Goal: Information Seeking & Learning: Check status

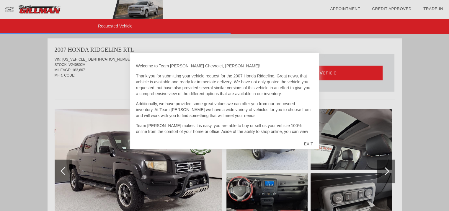
click at [306, 144] on div "EXIT" at bounding box center [308, 144] width 21 height 18
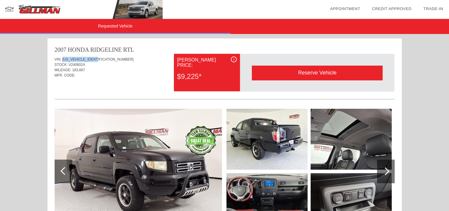
drag, startPoint x: 63, startPoint y: 59, endPoint x: 102, endPoint y: 59, distance: 39.0
click at [102, 59] on div "VIN: [US_VEHICLE_IDENTIFICATION_NUMBER]" at bounding box center [225, 59] width 340 height 5
copy span "[US_VEHICLE_IDENTIFICATION_NUMBER]"
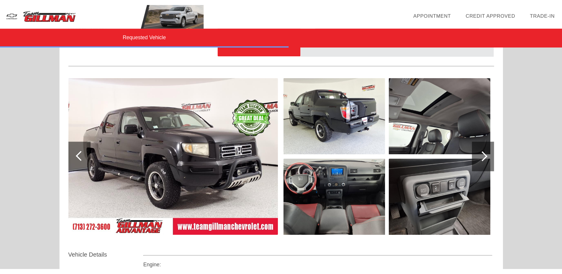
scroll to position [59, 0]
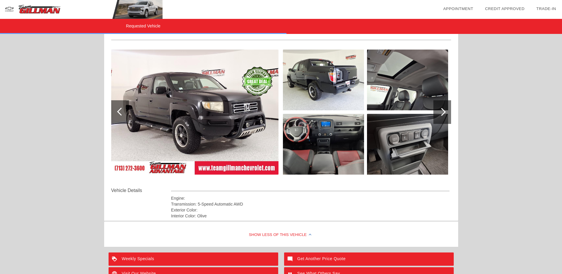
click at [167, 124] on img at bounding box center [194, 112] width 167 height 125
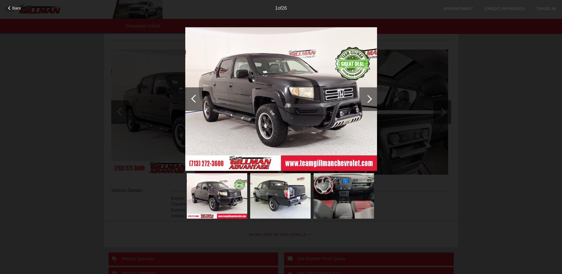
click at [290, 100] on img at bounding box center [281, 99] width 192 height 144
click at [373, 100] on div at bounding box center [368, 99] width 18 height 24
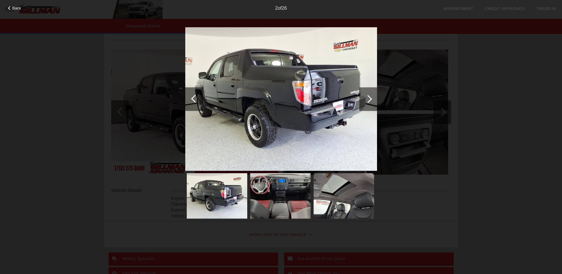
click at [373, 100] on div at bounding box center [368, 99] width 18 height 24
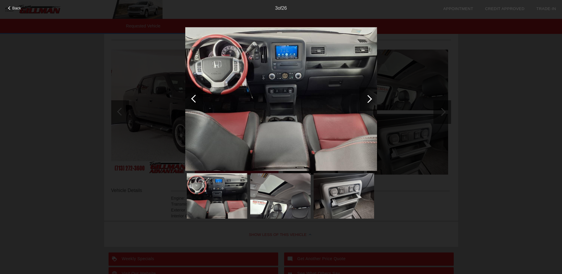
click at [373, 100] on div at bounding box center [368, 99] width 18 height 24
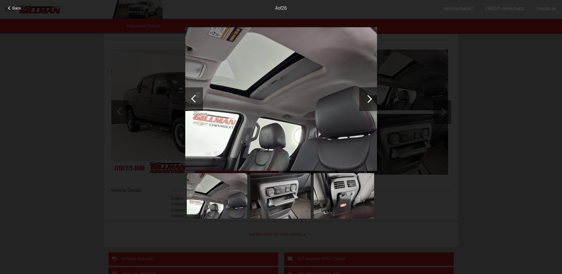
click at [373, 100] on div at bounding box center [368, 99] width 18 height 24
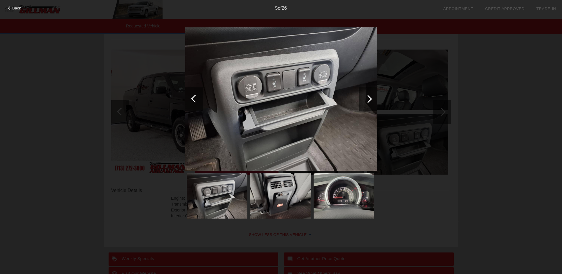
click at [373, 100] on div at bounding box center [368, 99] width 18 height 24
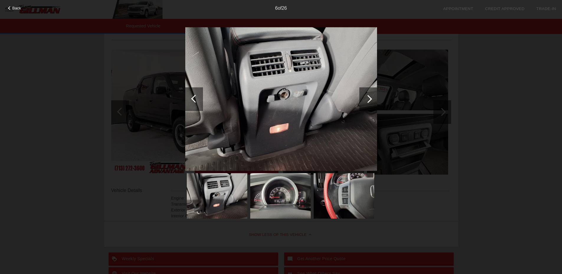
click at [373, 100] on div at bounding box center [368, 99] width 18 height 24
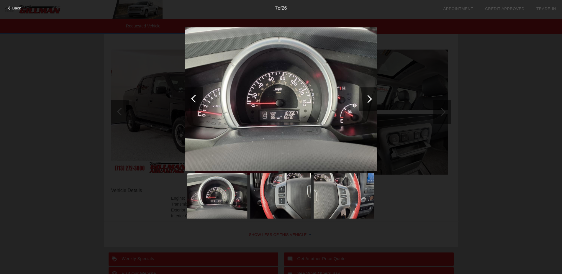
click at [372, 97] on div at bounding box center [368, 99] width 18 height 24
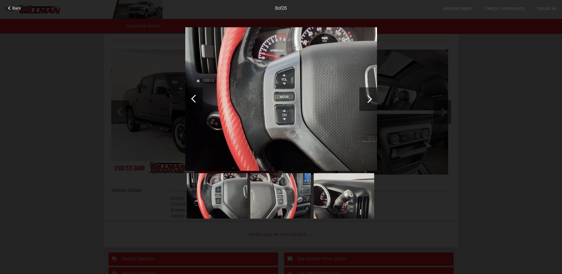
click at [370, 97] on div at bounding box center [368, 99] width 8 height 8
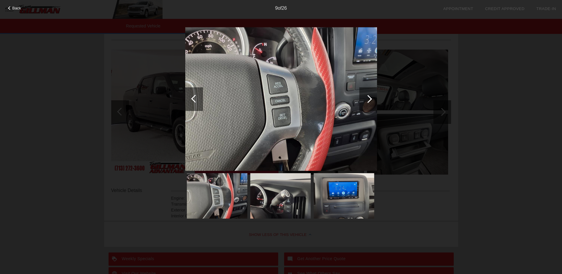
click at [370, 97] on div at bounding box center [368, 99] width 8 height 8
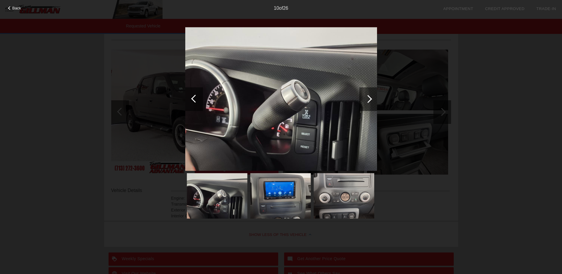
click at [370, 97] on div at bounding box center [368, 99] width 8 height 8
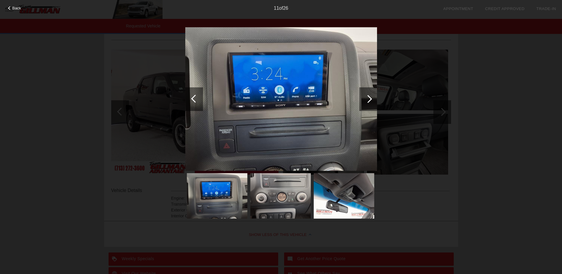
click at [370, 97] on div at bounding box center [368, 99] width 8 height 8
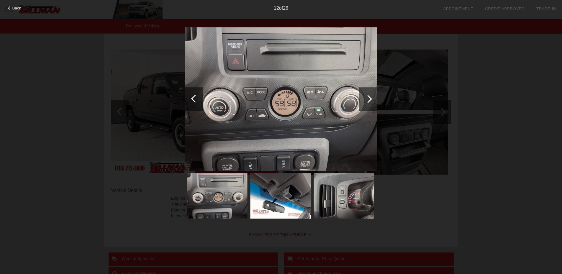
click at [370, 97] on div at bounding box center [368, 99] width 8 height 8
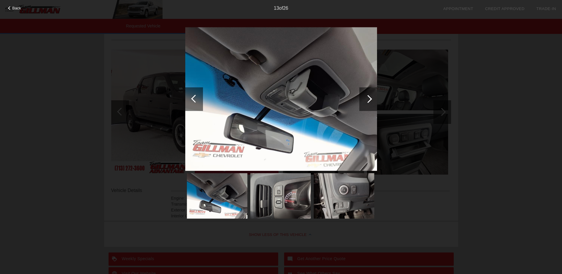
click at [371, 97] on div at bounding box center [368, 99] width 18 height 24
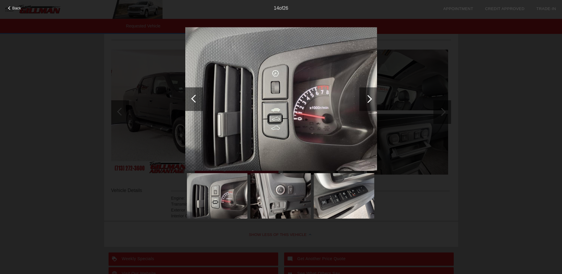
click at [371, 97] on div at bounding box center [368, 99] width 18 height 24
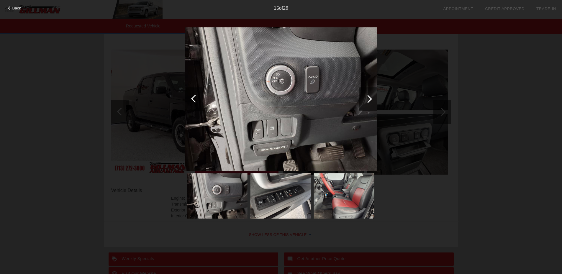
click at [371, 97] on div at bounding box center [368, 99] width 18 height 24
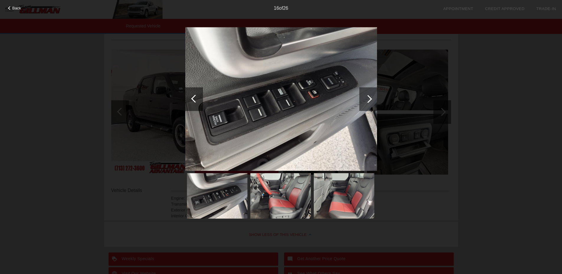
click at [371, 97] on div at bounding box center [368, 99] width 18 height 24
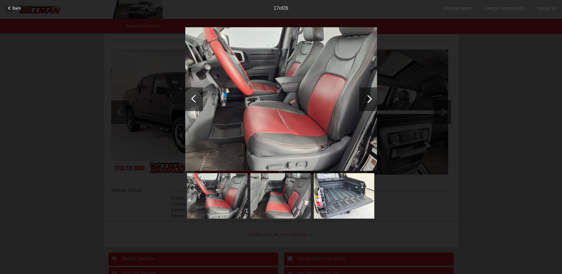
click at [371, 97] on div at bounding box center [368, 99] width 18 height 24
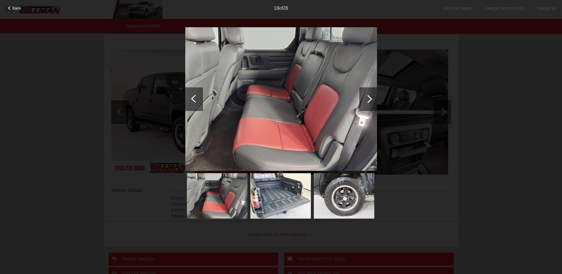
click at [371, 97] on div at bounding box center [368, 99] width 18 height 24
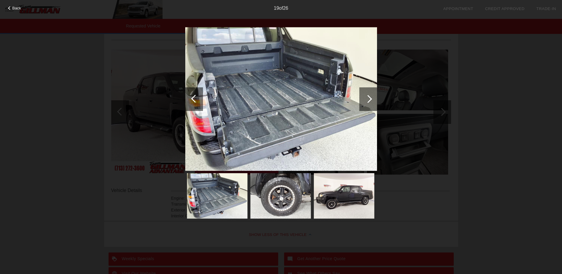
click at [371, 97] on div at bounding box center [368, 99] width 18 height 24
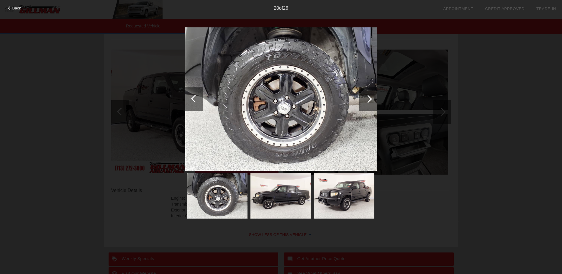
click at [371, 97] on div at bounding box center [368, 99] width 18 height 24
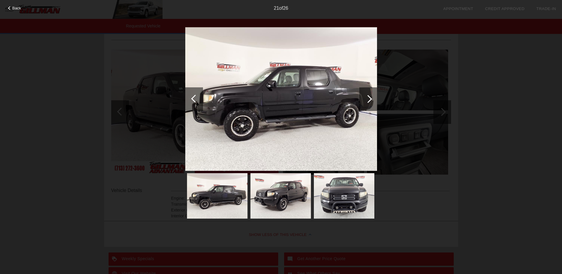
click at [371, 97] on div at bounding box center [368, 99] width 18 height 24
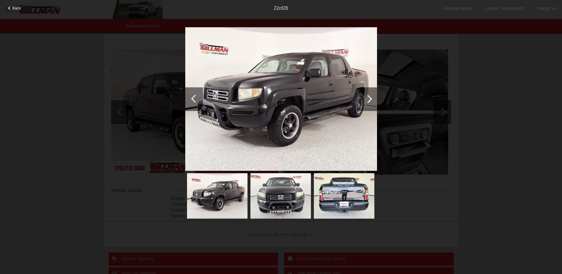
click at [364, 100] on div at bounding box center [368, 99] width 18 height 24
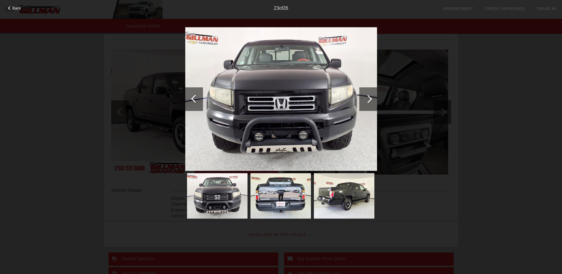
click at [367, 98] on div at bounding box center [368, 99] width 8 height 8
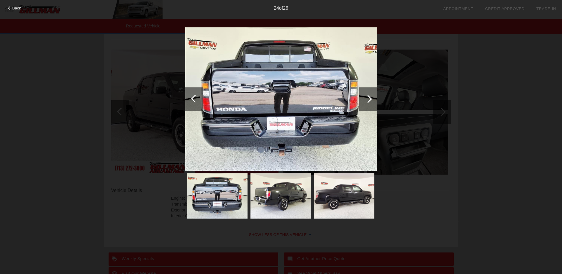
click at [370, 95] on div at bounding box center [368, 99] width 18 height 24
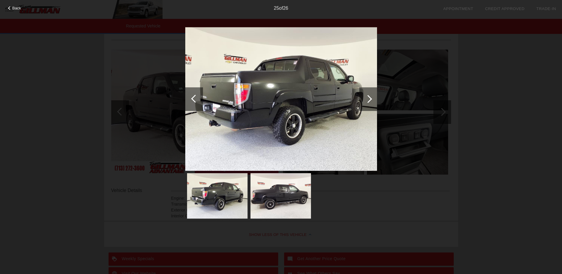
click at [368, 97] on div at bounding box center [368, 99] width 8 height 8
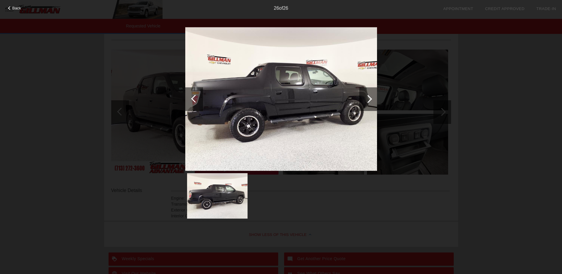
click at [368, 97] on div at bounding box center [368, 99] width 8 height 8
click at [419, 45] on div "Back 26 of 26" at bounding box center [281, 137] width 562 height 274
click at [14, 8] on span "Back" at bounding box center [16, 8] width 9 height 4
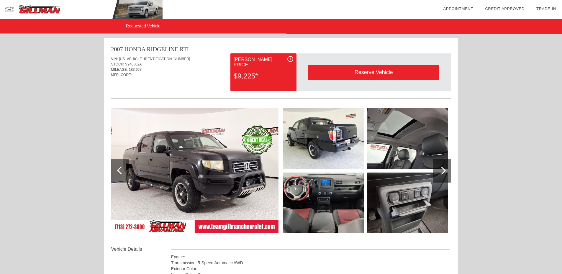
scroll to position [0, 0]
drag, startPoint x: 119, startPoint y: 58, endPoint x: 156, endPoint y: 60, distance: 36.6
click at [156, 60] on div "VIN: [US_VEHICLE_IDENTIFICATION_NUMBER]" at bounding box center [281, 59] width 340 height 5
copy span "[US_VEHICLE_IDENTIFICATION_NUMBER]"
click at [258, 146] on img at bounding box center [194, 171] width 167 height 125
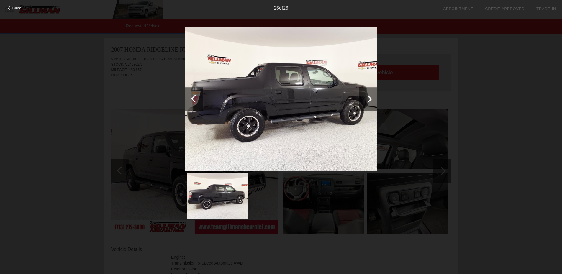
click at [370, 100] on div at bounding box center [368, 99] width 8 height 8
click at [449, 68] on div "Back 26 of 26" at bounding box center [281, 137] width 562 height 274
click at [89, 69] on div "Back 26 of 26" at bounding box center [281, 137] width 562 height 274
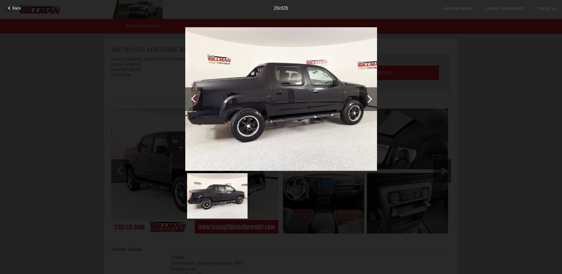
click at [11, 8] on div at bounding box center [10, 8] width 4 height 4
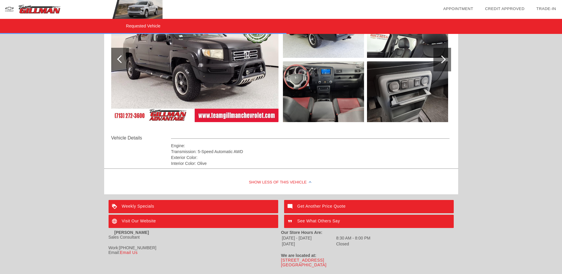
scroll to position [122, 0]
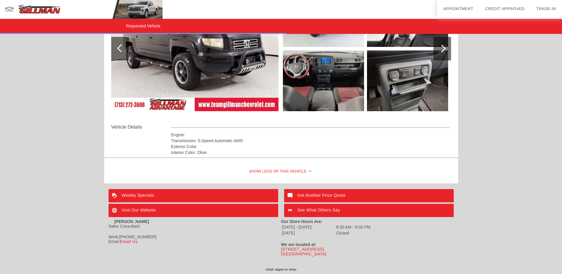
click at [128, 210] on div "Sales Consultant" at bounding box center [195, 226] width 173 height 5
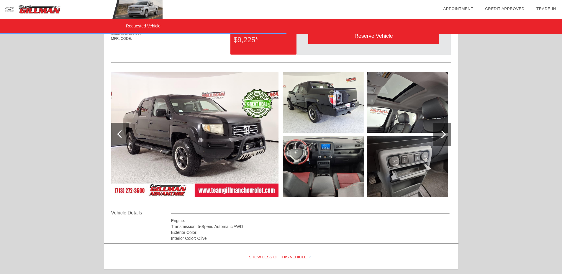
scroll to position [0, 0]
